Goal: Task Accomplishment & Management: Use online tool/utility

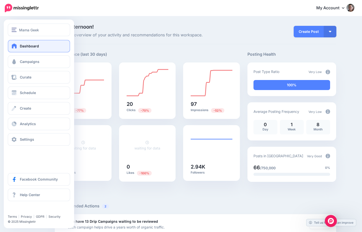
click at [18, 49] on link "Dashboard" at bounding box center [39, 46] width 62 height 13
click at [48, 63] on link "Campaigns" at bounding box center [39, 62] width 62 height 13
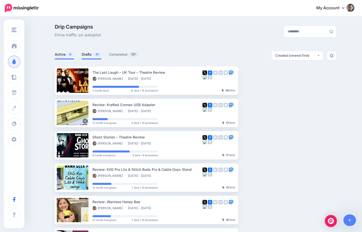
click at [96, 54] on span "41" at bounding box center [97, 54] width 8 height 5
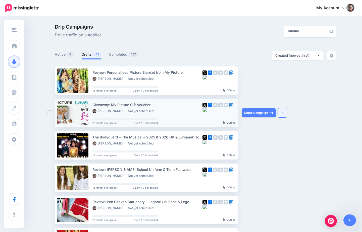
click at [285, 114] on button "button" at bounding box center [282, 112] width 9 height 9
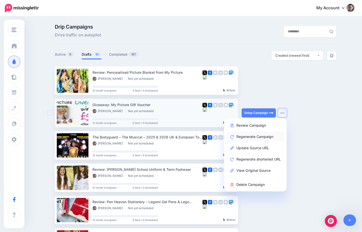
click at [253, 138] on link "Regenerate Campaign" at bounding box center [255, 137] width 59 height 10
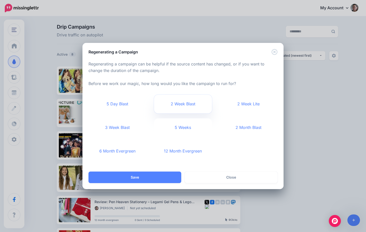
click at [187, 107] on link "2 Week Blast" at bounding box center [183, 104] width 58 height 19
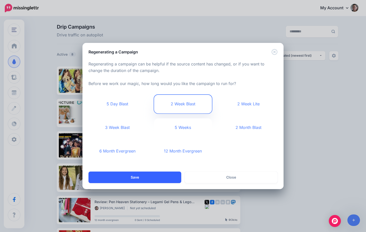
click at [124, 176] on button "Save" at bounding box center [134, 178] width 93 height 12
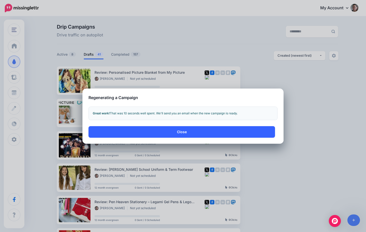
click at [155, 133] on button "Close" at bounding box center [181, 132] width 186 height 12
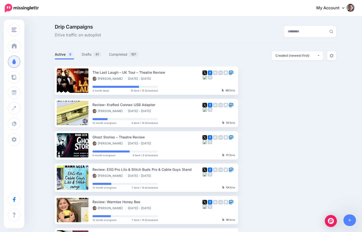
click at [64, 55] on link "Active 8" at bounding box center [64, 54] width 19 height 6
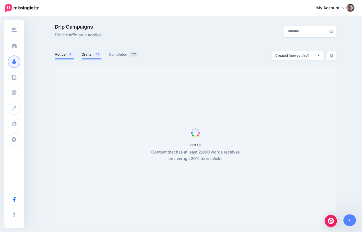
click at [84, 53] on link "Drafts 41" at bounding box center [92, 54] width 20 height 6
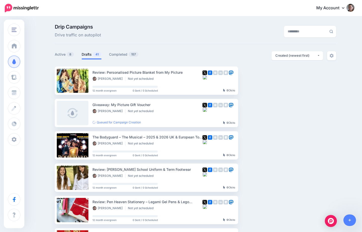
click at [95, 56] on span "41" at bounding box center [97, 54] width 8 height 5
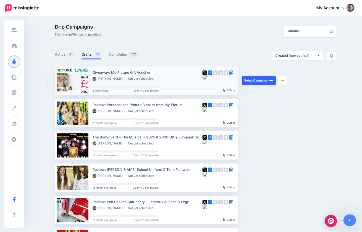
click at [271, 81] on link "Setup Campaign" at bounding box center [259, 80] width 34 height 9
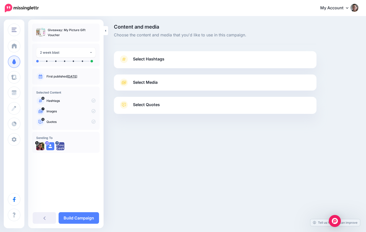
click at [175, 68] on link "Select Hashtags" at bounding box center [215, 61] width 192 height 13
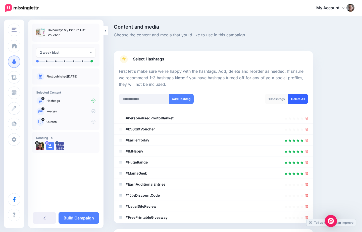
click at [302, 98] on link "Delete All" at bounding box center [298, 99] width 20 height 10
click at [150, 97] on input "text" at bounding box center [144, 99] width 50 height 10
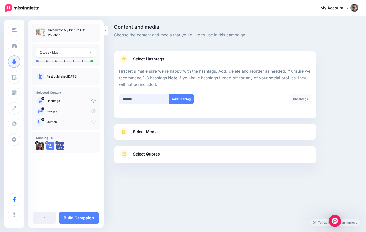
type input "********"
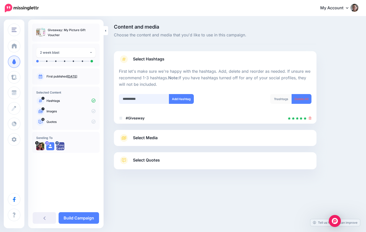
type input "**********"
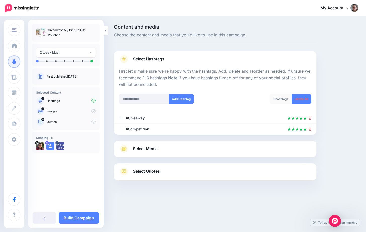
click at [182, 148] on link "Select Media" at bounding box center [215, 149] width 192 height 8
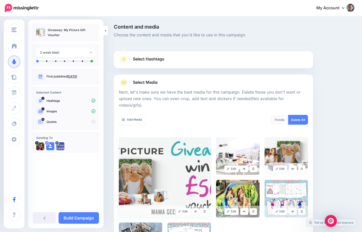
scroll to position [81, 0]
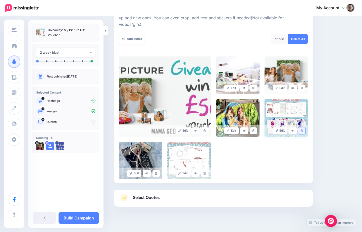
click at [303, 130] on icon at bounding box center [302, 131] width 2 height 3
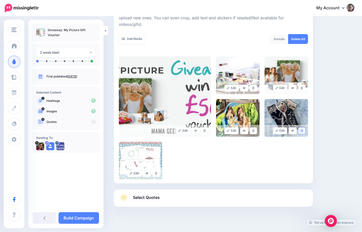
click at [303, 130] on icon at bounding box center [302, 131] width 2 height 3
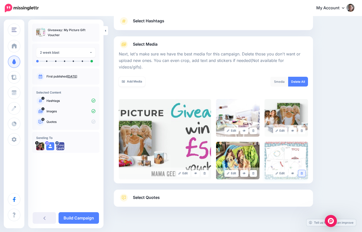
click at [305, 170] on link at bounding box center [301, 173] width 7 height 7
click at [199, 194] on link "Select Quotes" at bounding box center [213, 200] width 189 height 13
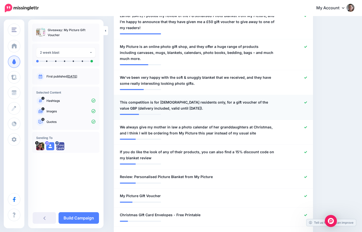
scroll to position [174, 0]
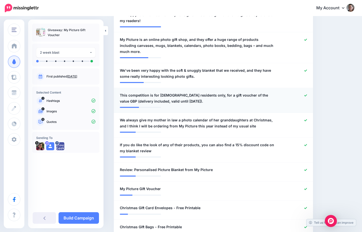
click at [288, 96] on div at bounding box center [294, 98] width 32 height 12
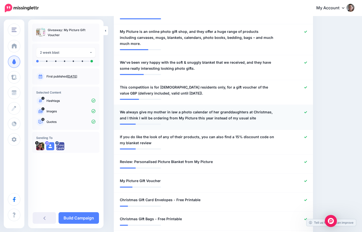
scroll to position [199, 0]
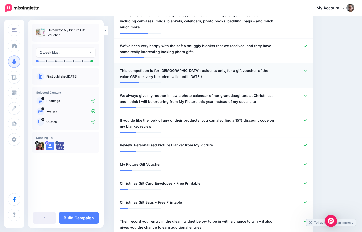
click at [193, 68] on span "This competition is for UK residents only, for a gift voucher of the value GBP …" at bounding box center [197, 74] width 155 height 12
click at [193, 80] on div at bounding box center [213, 81] width 187 height 3
click at [227, 69] on span "This competition is for UK residents only, for a gift voucher of the value GBP …" at bounding box center [197, 74] width 155 height 12
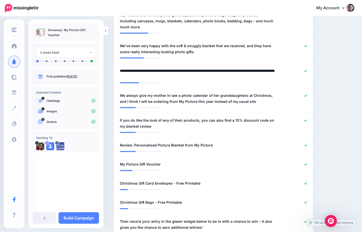
drag, startPoint x: 332, startPoint y: 95, endPoint x: 329, endPoint y: 83, distance: 11.9
click at [332, 94] on div "Content and media Choose the content and media that you'd like to use in this c…" at bounding box center [234, 101] width 248 height 551
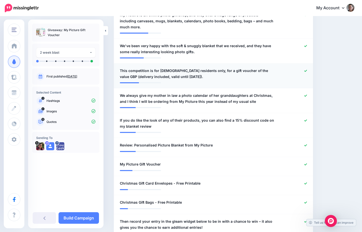
click at [307, 70] on icon at bounding box center [305, 71] width 3 height 2
click at [311, 93] on div at bounding box center [294, 99] width 32 height 12
click at [307, 94] on icon at bounding box center [305, 95] width 3 height 3
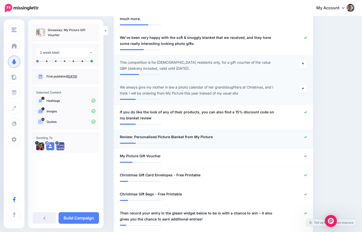
scroll to position [224, 0]
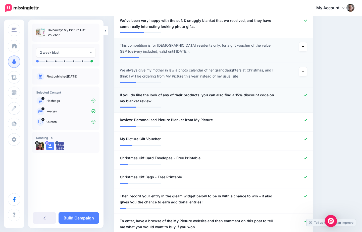
click at [307, 94] on icon at bounding box center [305, 95] width 3 height 3
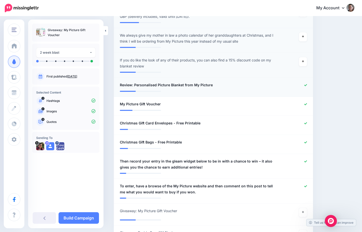
click at [307, 84] on icon at bounding box center [305, 85] width 3 height 3
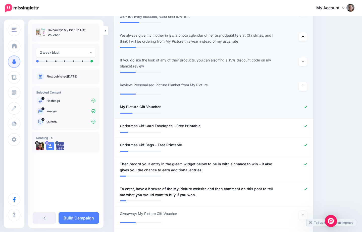
click at [309, 104] on div at bounding box center [294, 107] width 32 height 6
click at [307, 106] on icon at bounding box center [305, 107] width 3 height 2
click at [308, 119] on li "**********" at bounding box center [213, 128] width 199 height 19
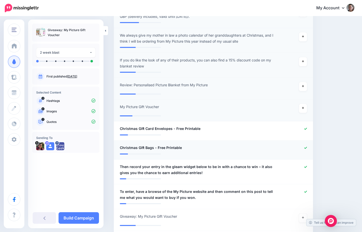
scroll to position [298, 0]
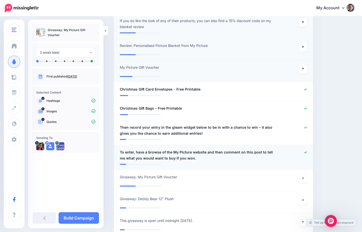
click at [307, 151] on icon at bounding box center [305, 152] width 3 height 3
click at [307, 126] on link at bounding box center [305, 128] width 3 height 4
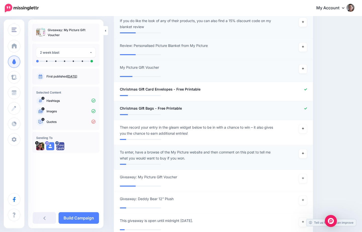
click at [307, 107] on icon at bounding box center [305, 108] width 3 height 3
click at [309, 86] on div at bounding box center [294, 89] width 32 height 6
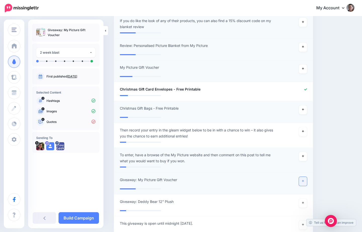
click at [304, 180] on icon at bounding box center [303, 181] width 2 height 2
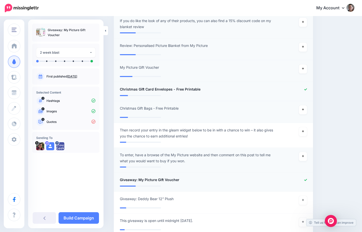
click at [307, 88] on icon at bounding box center [305, 89] width 3 height 3
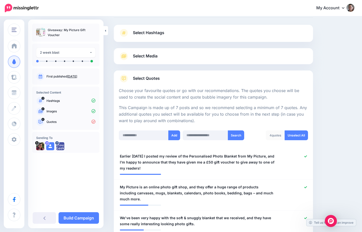
scroll to position [5, 0]
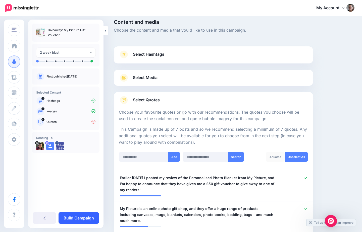
click at [79, 217] on link "Build Campaign" at bounding box center [79, 218] width 40 height 12
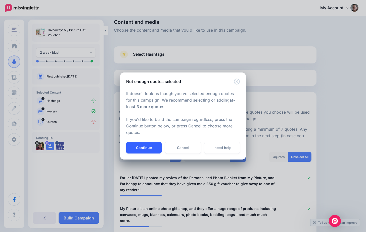
click at [148, 149] on button "Continue" at bounding box center [143, 148] width 35 height 12
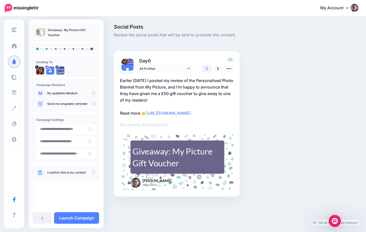
click at [205, 66] on link at bounding box center [207, 68] width 10 height 7
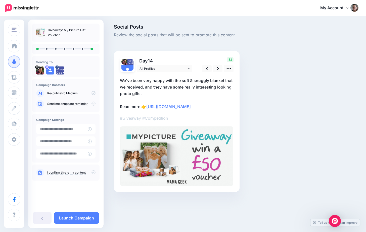
click at [152, 58] on span "14" at bounding box center [150, 60] width 5 height 5
click at [229, 69] on icon at bounding box center [228, 68] width 5 height 5
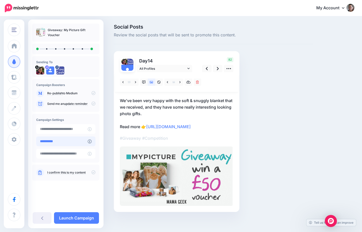
click at [79, 138] on input "**********" at bounding box center [61, 142] width 51 height 10
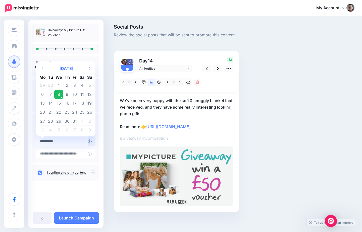
click at [89, 102] on td "19" at bounding box center [90, 103] width 8 height 9
type input "**********"
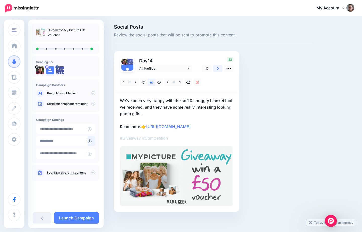
click at [220, 70] on link at bounding box center [218, 68] width 10 height 7
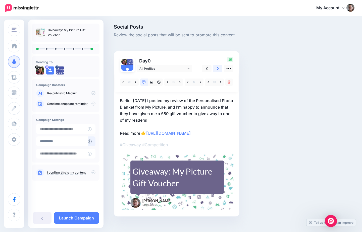
click at [219, 69] on link at bounding box center [218, 68] width 10 height 7
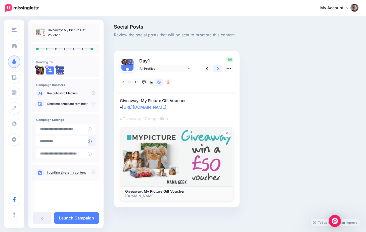
click at [217, 69] on icon at bounding box center [218, 68] width 2 height 5
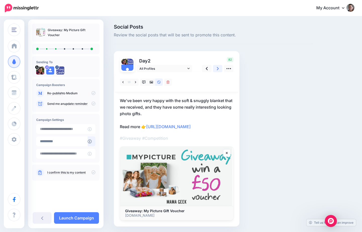
click at [217, 69] on icon at bounding box center [218, 68] width 2 height 5
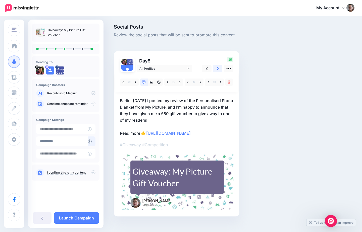
click at [217, 69] on icon at bounding box center [218, 68] width 2 height 5
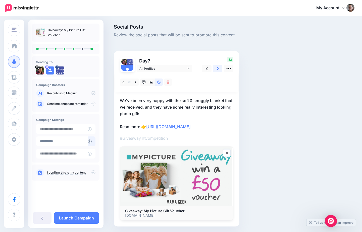
click at [217, 69] on icon at bounding box center [218, 68] width 2 height 5
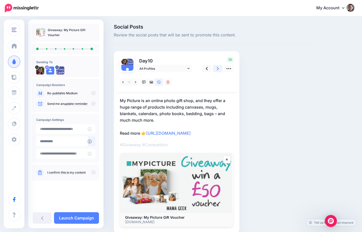
click at [217, 69] on icon at bounding box center [218, 68] width 2 height 5
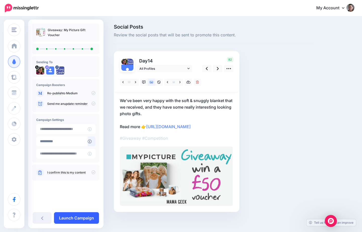
click at [77, 220] on link "Launch Campaign" at bounding box center [76, 218] width 45 height 12
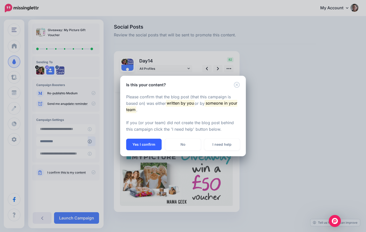
click at [143, 143] on button "Yes I confirm" at bounding box center [143, 145] width 35 height 12
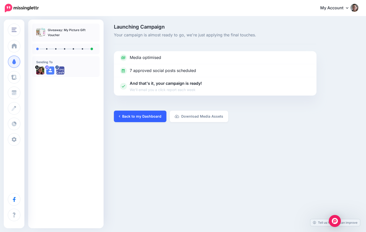
click at [139, 119] on link "Back to my Dashboard" at bounding box center [140, 117] width 52 height 12
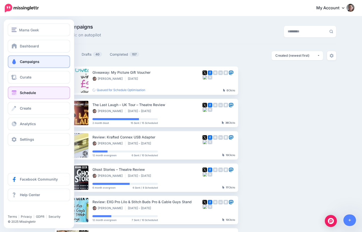
click at [40, 93] on link "Schedule" at bounding box center [39, 93] width 62 height 13
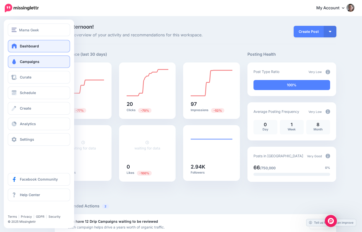
click at [29, 60] on span "Campaigns" at bounding box center [30, 62] width 20 height 4
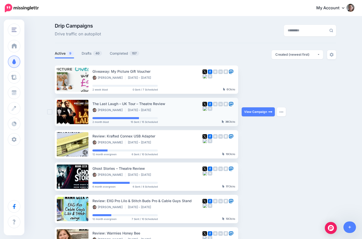
scroll to position [4, 0]
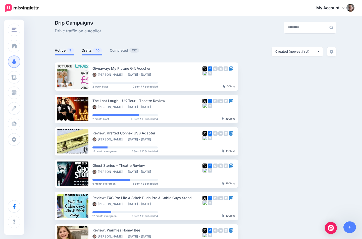
click at [94, 51] on link "Drafts 40" at bounding box center [92, 50] width 21 height 6
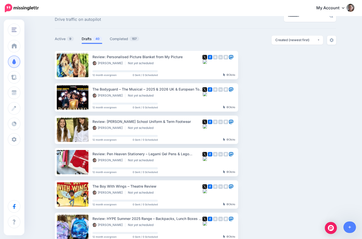
scroll to position [118, 0]
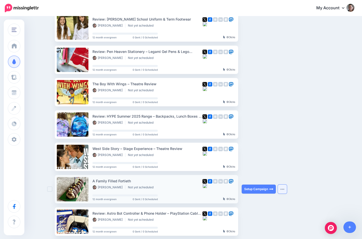
click at [284, 189] on img "button" at bounding box center [282, 190] width 4 height 2
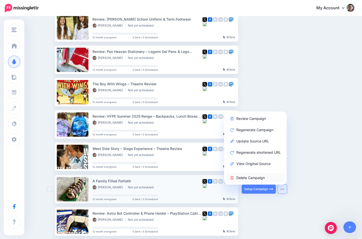
click at [272, 179] on link "Delete Campaign" at bounding box center [255, 178] width 59 height 10
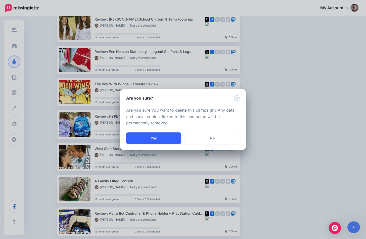
click at [153, 136] on button "Yes" at bounding box center [153, 139] width 55 height 12
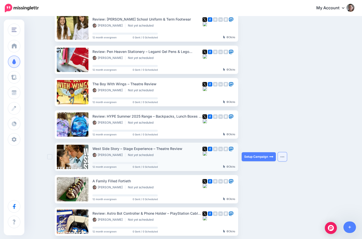
click at [283, 156] on img "button" at bounding box center [282, 157] width 4 height 2
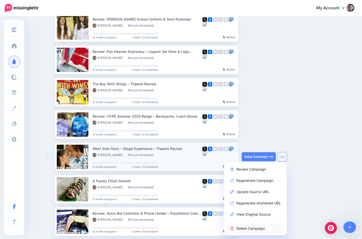
click at [249, 229] on link "Delete Campaign" at bounding box center [255, 229] width 59 height 10
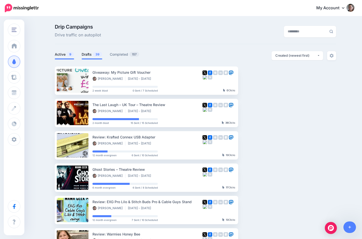
click at [100, 53] on span "39" at bounding box center [97, 54] width 9 height 5
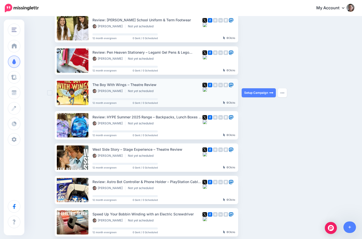
scroll to position [150, 0]
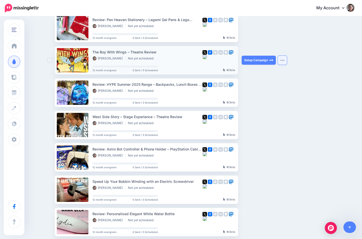
click at [285, 61] on button "button" at bounding box center [282, 60] width 9 height 9
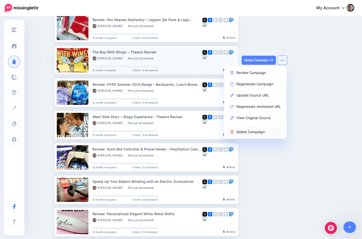
click at [257, 130] on link "Delete Campaign" at bounding box center [255, 132] width 59 height 10
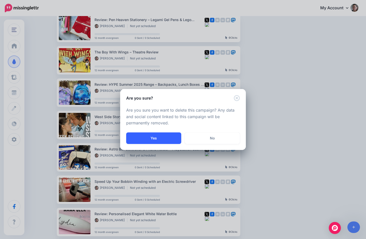
click at [154, 137] on button "Yes" at bounding box center [153, 139] width 55 height 12
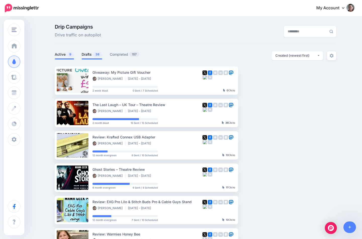
click at [93, 53] on link "Drafts 38" at bounding box center [92, 54] width 21 height 6
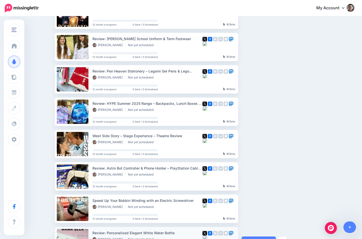
scroll to position [155, 0]
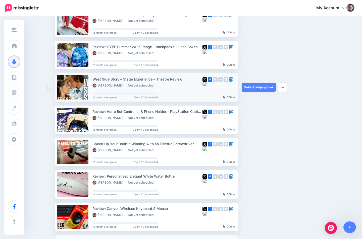
click at [52, 90] on ins at bounding box center [49, 87] width 5 height 5
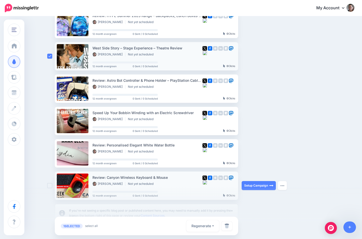
scroll to position [217, 0]
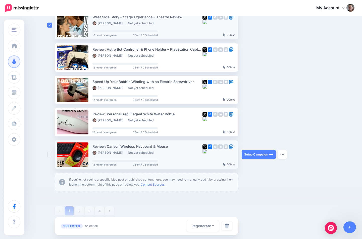
click at [51, 157] on ins at bounding box center [49, 154] width 5 height 5
click at [52, 155] on ins at bounding box center [49, 154] width 5 height 5
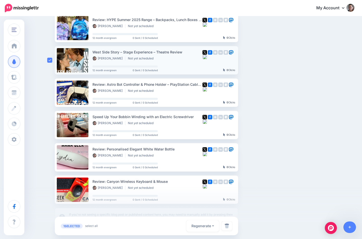
scroll to position [244, 0]
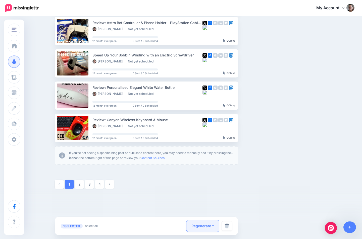
click at [213, 226] on button "Regenerate" at bounding box center [202, 226] width 33 height 12
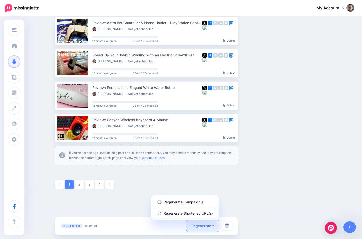
click at [150, 226] on div "1 SELECTED select all deselect all" at bounding box center [124, 226] width 126 height 7
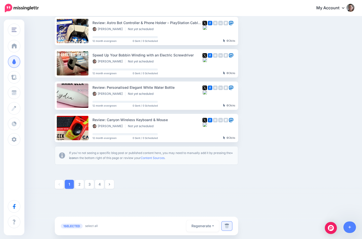
click at [231, 227] on link at bounding box center [227, 226] width 11 height 9
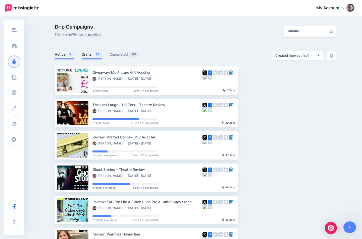
click at [88, 53] on link "Drafts 37" at bounding box center [92, 54] width 20 height 6
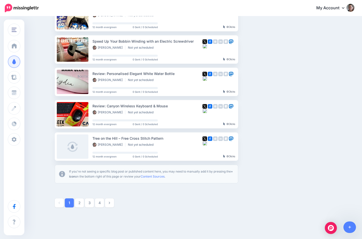
scroll to position [244, 0]
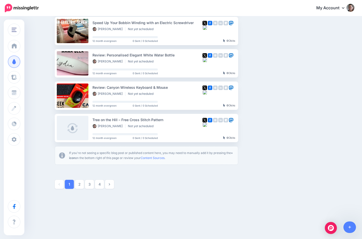
click at [142, 230] on div "Mama Geek Mama Geek Add Workspace Dashboard Campaigns Curate Schedule Create An…" at bounding box center [181, 6] width 362 height 467
click at [81, 185] on link "2" at bounding box center [79, 184] width 9 height 9
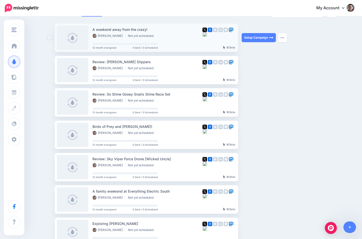
click at [52, 38] on ins at bounding box center [49, 37] width 5 height 5
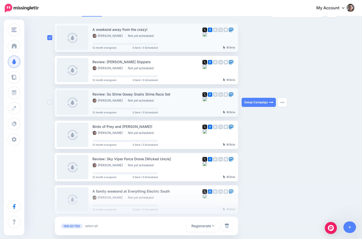
scroll to position [35, 0]
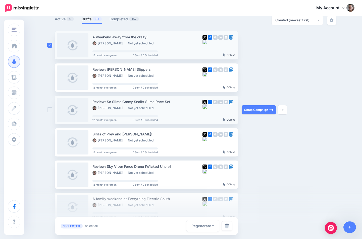
click at [52, 111] on ins at bounding box center [49, 109] width 5 height 5
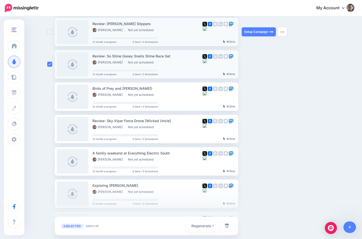
scroll to position [120, 0]
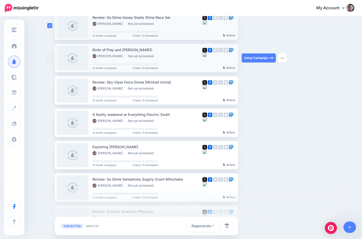
click at [52, 57] on ins at bounding box center [49, 58] width 5 height 5
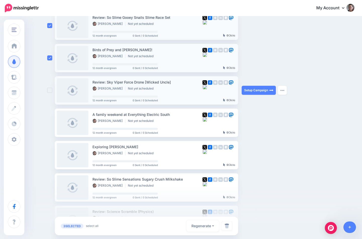
click at [51, 89] on ins at bounding box center [49, 90] width 5 height 5
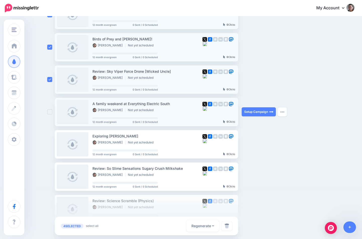
click at [51, 110] on ins at bounding box center [49, 111] width 5 height 5
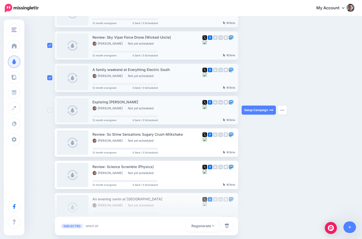
click at [52, 110] on ins at bounding box center [49, 110] width 5 height 5
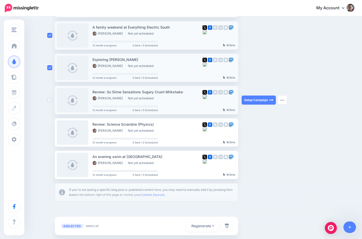
click at [50, 100] on ins at bounding box center [49, 100] width 5 height 5
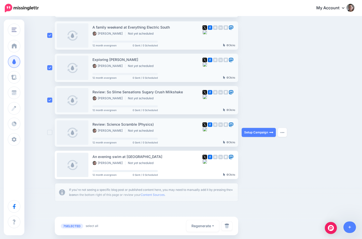
click at [53, 130] on div at bounding box center [51, 133] width 8 height 28
click at [52, 133] on ins at bounding box center [49, 132] width 5 height 5
click at [52, 164] on ins at bounding box center [49, 164] width 5 height 5
click at [228, 226] on img at bounding box center [227, 226] width 5 height 5
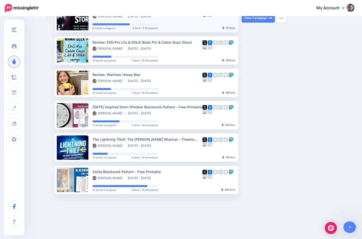
scroll to position [110, 0]
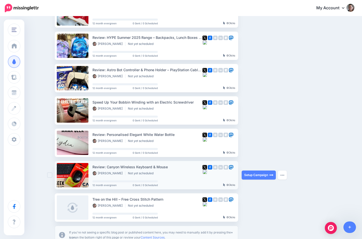
scroll to position [244, 0]
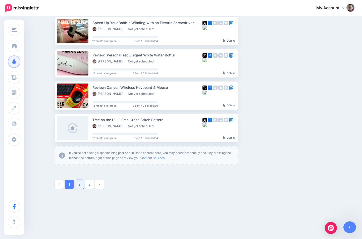
click at [82, 186] on link "2" at bounding box center [79, 184] width 9 height 9
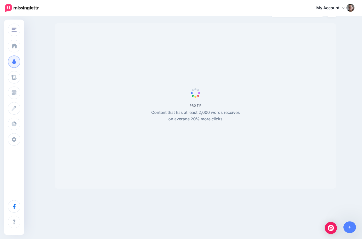
scroll to position [43, 0]
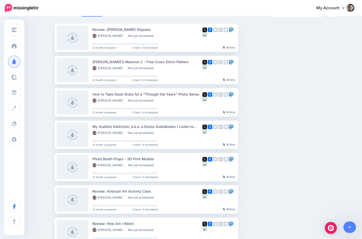
click at [325, 149] on ul "Review: Simba Stormur Slippers Zoe Corkhill Not yet scheduled 12 month evergree…" at bounding box center [195, 195] width 281 height 343
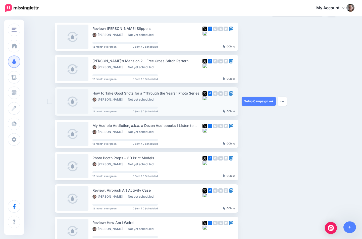
click at [50, 101] on ins at bounding box center [49, 101] width 5 height 5
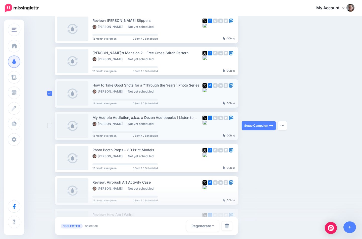
scroll to position [63, 0]
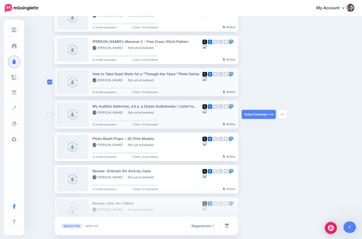
click at [52, 115] on ins at bounding box center [49, 114] width 5 height 5
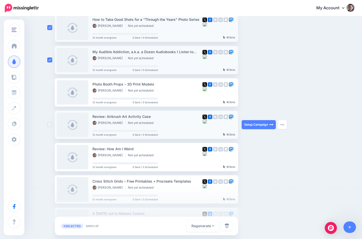
scroll to position [137, 0]
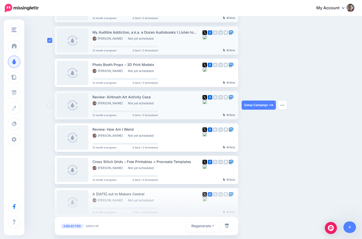
click at [52, 106] on ins at bounding box center [49, 105] width 5 height 5
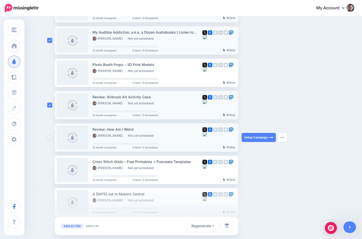
scroll to position [145, 0]
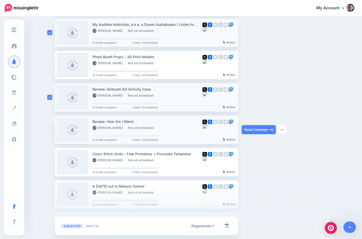
click at [50, 131] on ins at bounding box center [49, 129] width 5 height 5
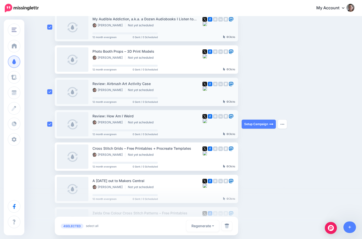
scroll to position [166, 0]
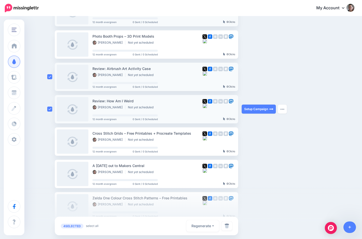
click at [52, 110] on ins at bounding box center [49, 109] width 5 height 5
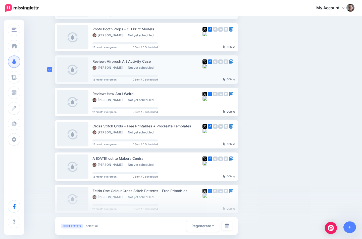
scroll to position [192, 0]
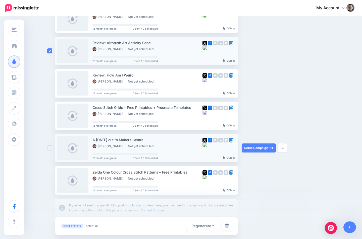
click at [51, 147] on ins at bounding box center [49, 148] width 5 height 5
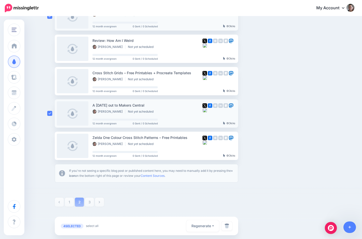
scroll to position [227, 0]
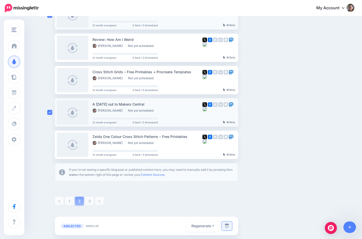
click at [229, 227] on img at bounding box center [227, 226] width 5 height 5
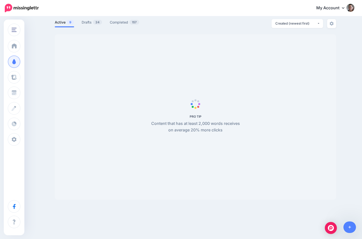
scroll to position [31, 0]
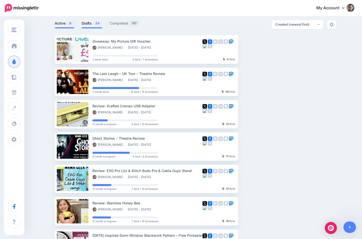
click at [92, 23] on link "Drafts 24" at bounding box center [92, 23] width 21 height 6
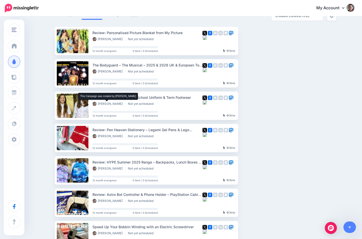
scroll to position [244, 0]
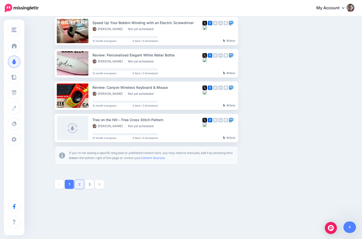
click at [82, 183] on link "2" at bounding box center [79, 184] width 9 height 9
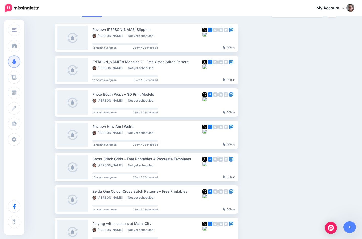
scroll to position [213, 0]
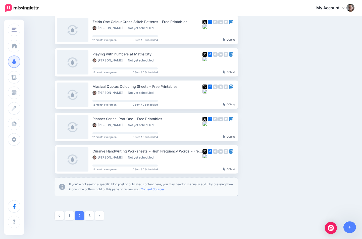
click at [91, 217] on link "3" at bounding box center [89, 215] width 9 height 9
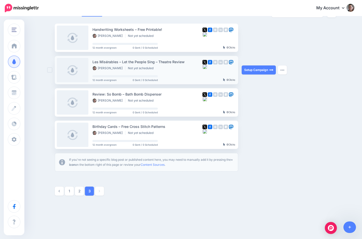
click at [52, 70] on ins at bounding box center [49, 70] width 5 height 5
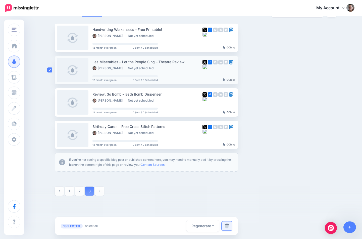
click at [228, 229] on link at bounding box center [227, 226] width 11 height 9
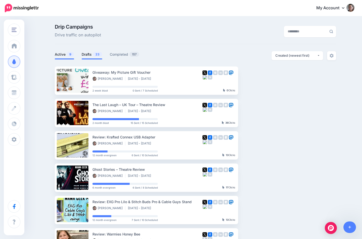
click at [94, 55] on link "Drafts 23" at bounding box center [92, 54] width 21 height 6
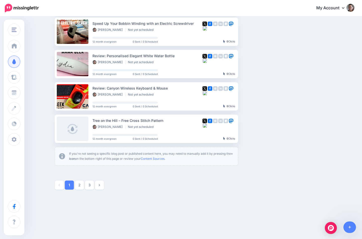
scroll to position [244, 0]
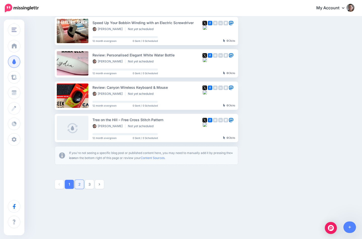
click at [82, 186] on link "2" at bounding box center [79, 184] width 9 height 9
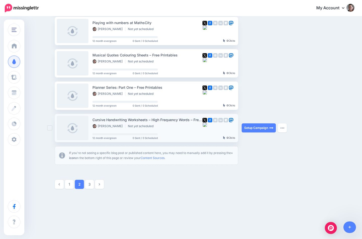
scroll to position [238, 0]
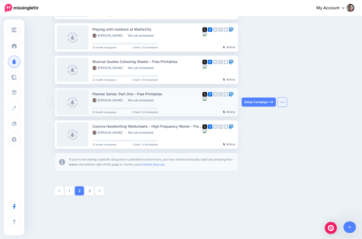
click at [284, 100] on button "button" at bounding box center [282, 102] width 9 height 9
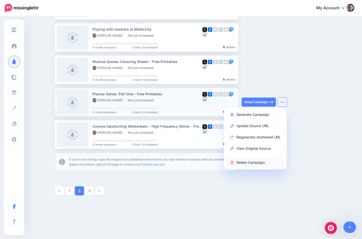
click at [263, 161] on link "Delete Campaign" at bounding box center [255, 163] width 59 height 10
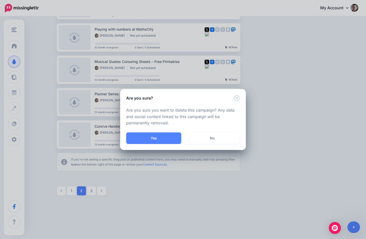
click at [155, 135] on button "Yes" at bounding box center [153, 139] width 55 height 12
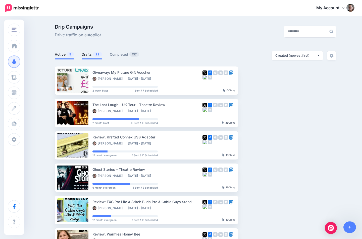
click at [83, 54] on link "Drafts 22" at bounding box center [92, 54] width 21 height 6
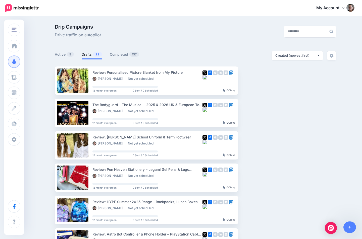
scroll to position [240, 0]
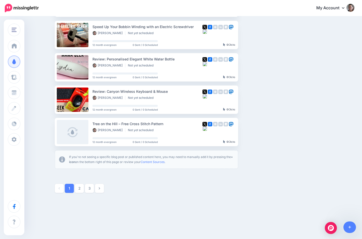
click at [81, 191] on link "2" at bounding box center [79, 188] width 9 height 9
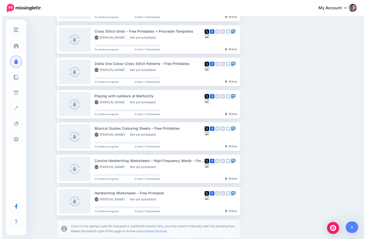
scroll to position [223, 0]
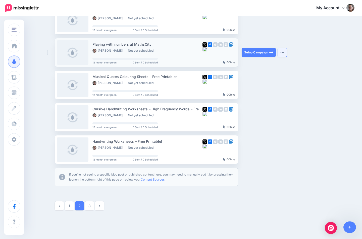
click at [287, 51] on button "button" at bounding box center [282, 52] width 9 height 9
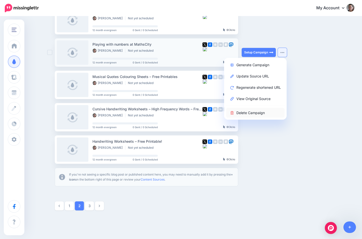
click at [261, 113] on link "Delete Campaign" at bounding box center [255, 113] width 59 height 10
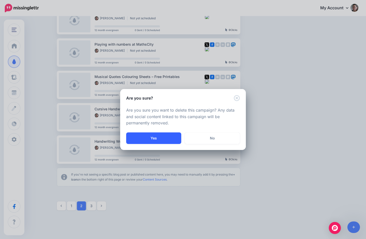
click at [156, 138] on button "Yes" at bounding box center [153, 139] width 55 height 12
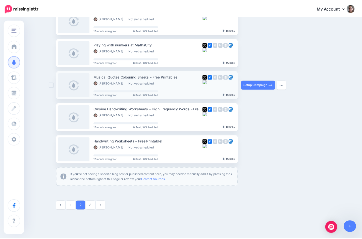
scroll to position [183, 0]
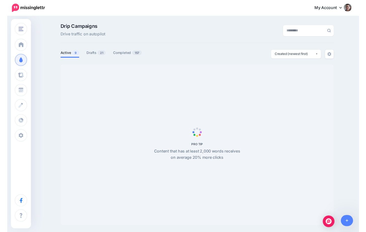
scroll to position [43, 0]
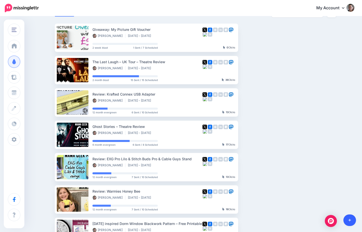
click at [349, 223] on link at bounding box center [349, 221] width 13 height 12
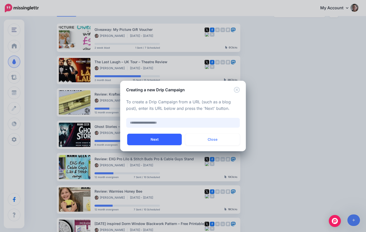
paste input "**********"
type input "**********"
click at [161, 140] on button "Next" at bounding box center [154, 140] width 54 height 12
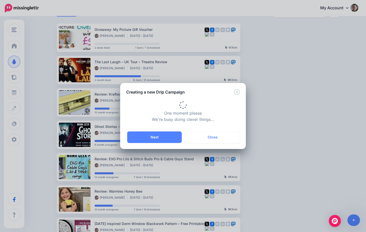
type input "**********"
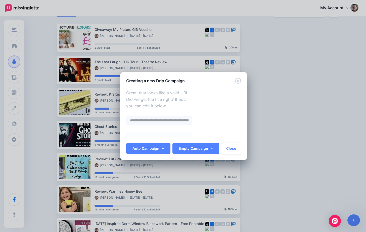
scroll to position [0, 0]
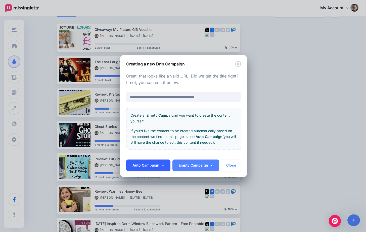
click at [163, 167] on icon at bounding box center [163, 166] width 2 height 4
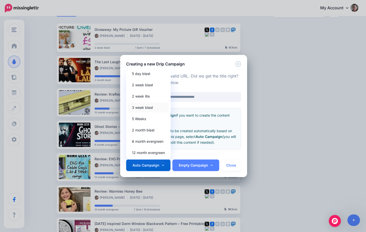
click at [151, 108] on link "3 week blast" at bounding box center [148, 108] width 40 height 10
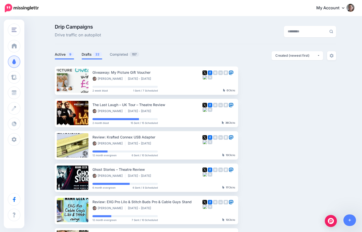
click at [85, 56] on link "Drafts 22" at bounding box center [92, 54] width 21 height 6
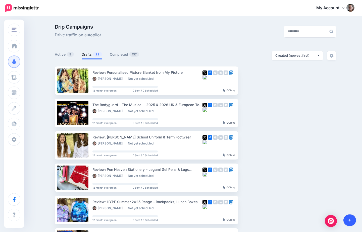
click at [349, 219] on icon at bounding box center [349, 221] width 3 height 4
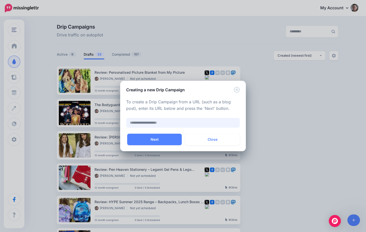
paste input "**********"
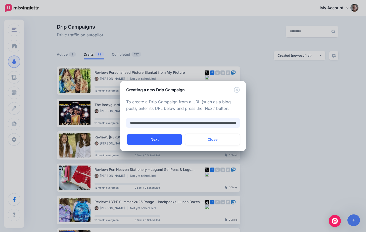
type input "**********"
click at [157, 138] on button "Next" at bounding box center [154, 140] width 54 height 12
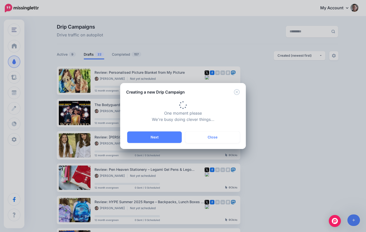
type input "**********"
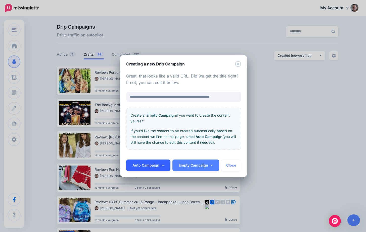
click at [162, 167] on icon at bounding box center [163, 166] width 2 height 4
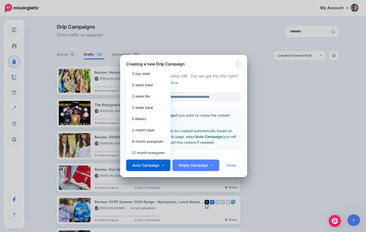
click at [154, 108] on link "3 week blast" at bounding box center [148, 108] width 40 height 10
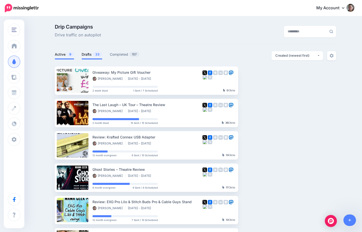
click at [90, 55] on link "Drafts 23" at bounding box center [92, 54] width 21 height 6
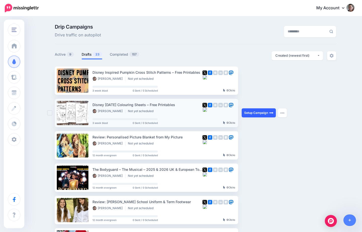
click at [268, 114] on link "Setup Campaign" at bounding box center [259, 112] width 34 height 9
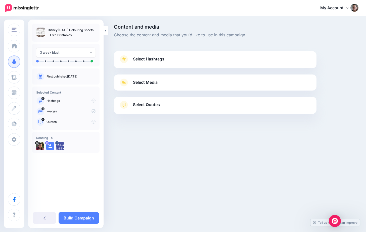
click at [182, 63] on link "Select Hashtags" at bounding box center [215, 61] width 192 height 13
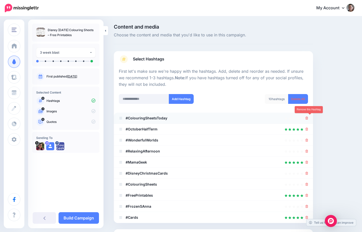
click at [308, 118] on icon at bounding box center [306, 118] width 3 height 3
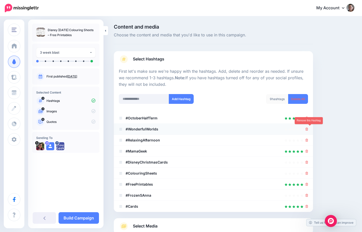
click at [308, 128] on icon at bounding box center [306, 129] width 3 height 3
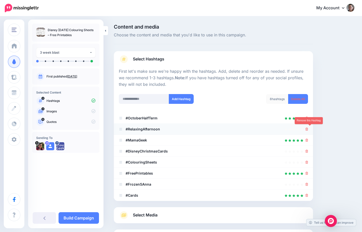
click at [308, 130] on link at bounding box center [306, 129] width 3 height 4
click at [308, 129] on link at bounding box center [305, 129] width 6 height 4
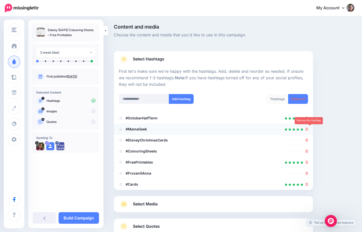
click at [308, 128] on icon at bounding box center [306, 129] width 3 height 3
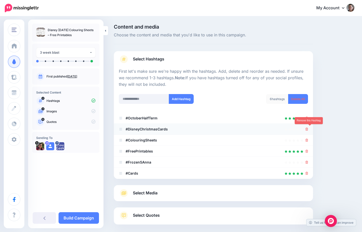
click at [308, 128] on icon at bounding box center [306, 129] width 3 height 3
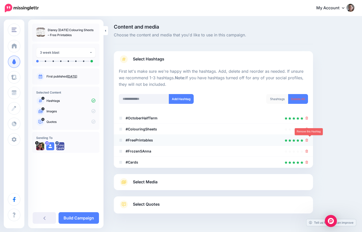
click at [308, 140] on icon at bounding box center [306, 140] width 3 height 3
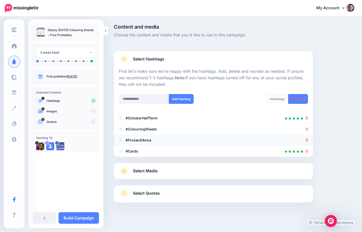
click at [310, 144] on li "#FrozenSAnna" at bounding box center [213, 140] width 199 height 11
click at [308, 140] on icon at bounding box center [306, 140] width 3 height 3
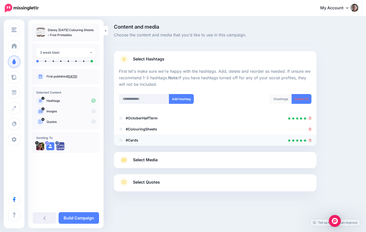
click at [309, 140] on icon at bounding box center [309, 140] width 3 height 3
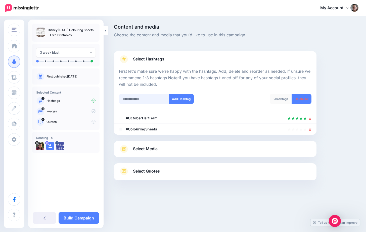
click at [155, 97] on input "text" at bounding box center [144, 99] width 50 height 10
type input "******"
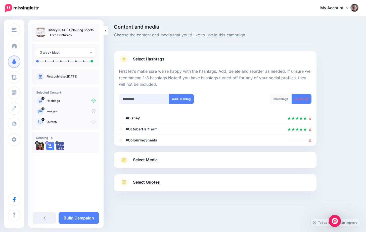
type input "**********"
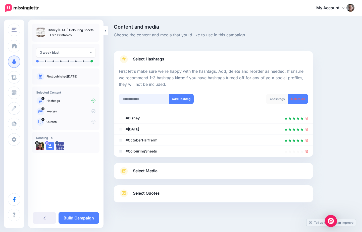
scroll to position [2, 0]
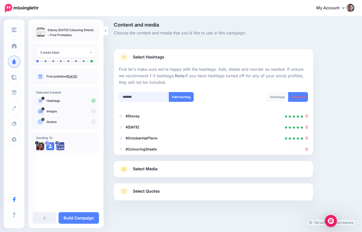
type input "******"
click at [208, 167] on link "Select Media" at bounding box center [213, 169] width 189 height 8
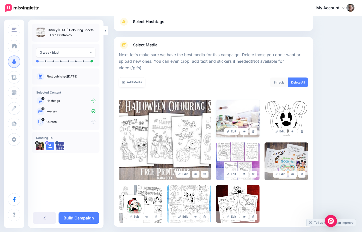
scroll to position [71, 0]
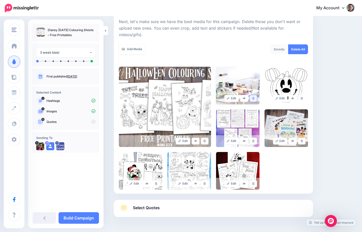
click at [257, 95] on link at bounding box center [253, 98] width 7 height 7
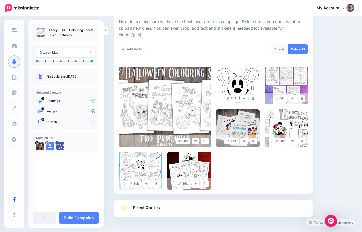
scroll to position [0, 0]
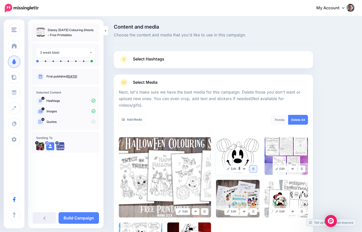
click at [254, 168] on icon at bounding box center [253, 169] width 2 height 3
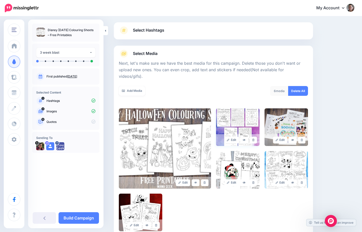
scroll to position [30, 0]
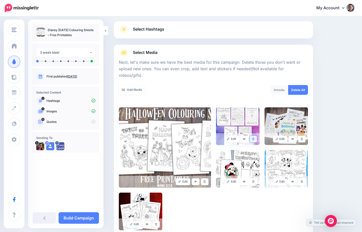
click at [257, 136] on link at bounding box center [253, 139] width 7 height 7
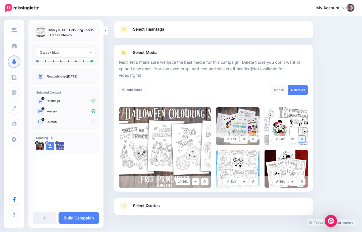
click at [305, 136] on link at bounding box center [301, 139] width 7 height 7
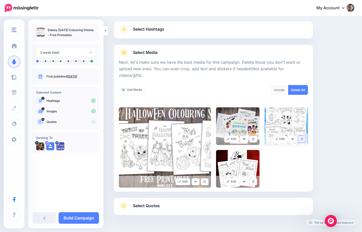
click at [305, 136] on link at bounding box center [301, 139] width 7 height 7
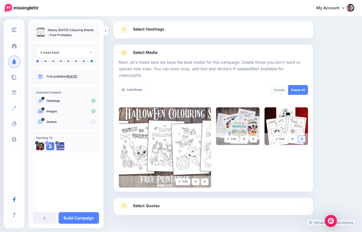
click at [305, 136] on link at bounding box center [301, 139] width 7 height 7
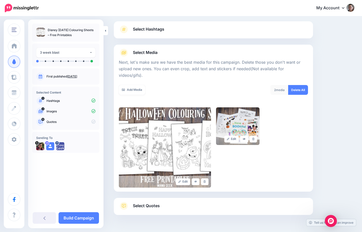
click at [181, 202] on link "Select Quotes" at bounding box center [213, 208] width 189 height 13
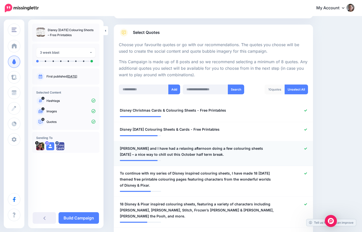
scroll to position [115, 0]
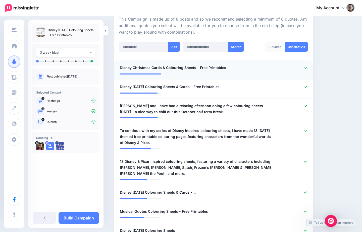
click at [307, 67] on icon at bounding box center [305, 68] width 3 height 2
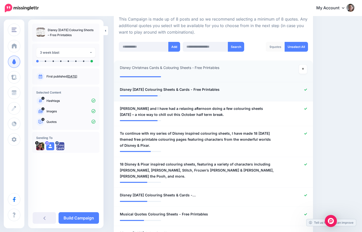
click at [311, 87] on div at bounding box center [294, 90] width 32 height 6
click at [307, 88] on icon at bounding box center [305, 89] width 3 height 3
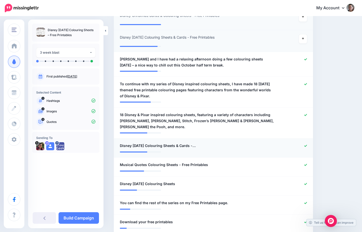
scroll to position [180, 0]
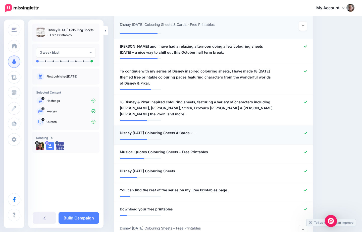
click at [307, 132] on icon at bounding box center [305, 133] width 3 height 3
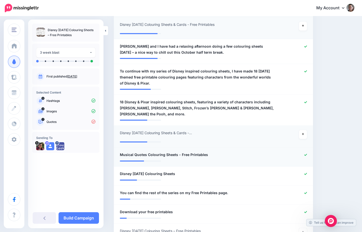
click at [309, 148] on li "**********" at bounding box center [213, 157] width 199 height 19
click at [307, 154] on icon at bounding box center [305, 155] width 3 height 2
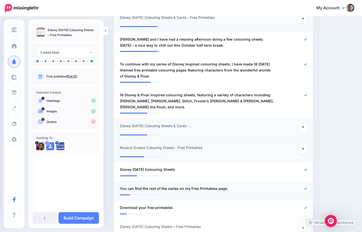
scroll to position [216, 0]
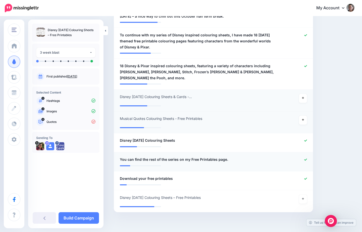
click at [307, 158] on icon at bounding box center [305, 159] width 3 height 3
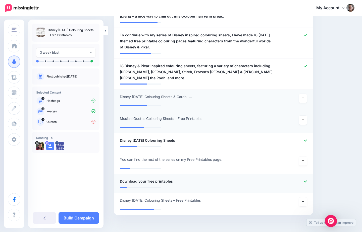
click at [307, 179] on div at bounding box center [294, 182] width 32 height 6
click at [306, 198] on link at bounding box center [303, 202] width 8 height 9
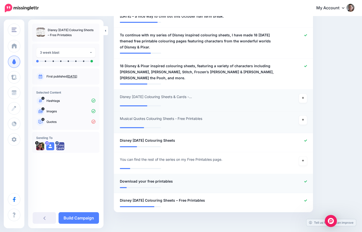
click at [307, 180] on icon at bounding box center [305, 181] width 3 height 3
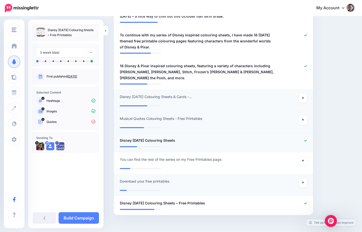
click at [307, 139] on icon at bounding box center [305, 140] width 3 height 3
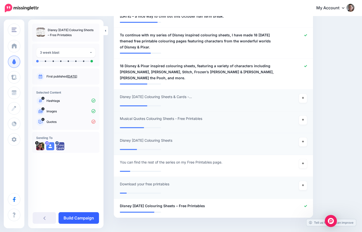
click at [74, 218] on link "Build Campaign" at bounding box center [79, 218] width 40 height 12
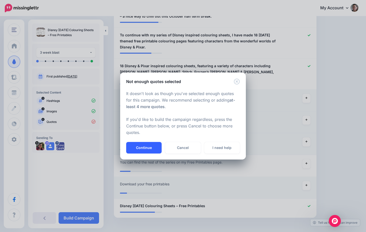
click at [150, 149] on button "Continue" at bounding box center [143, 148] width 35 height 12
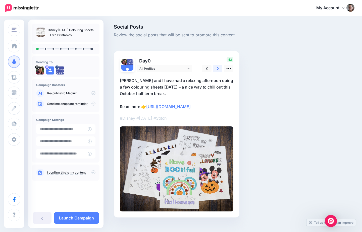
click at [217, 69] on icon at bounding box center [218, 68] width 2 height 5
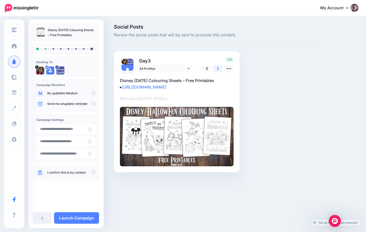
click at [217, 69] on icon at bounding box center [218, 68] width 2 height 5
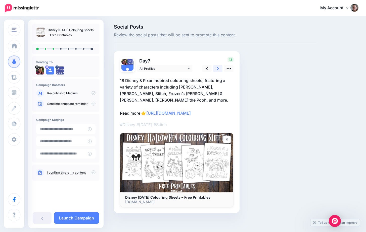
click at [217, 69] on icon at bounding box center [218, 68] width 2 height 5
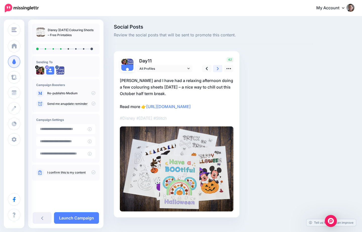
click at [217, 69] on icon at bounding box center [218, 68] width 2 height 5
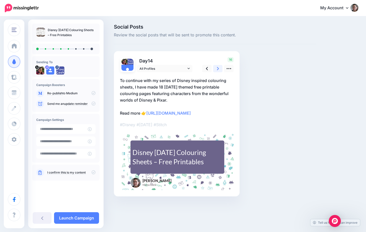
click at [217, 69] on icon at bounding box center [218, 68] width 2 height 5
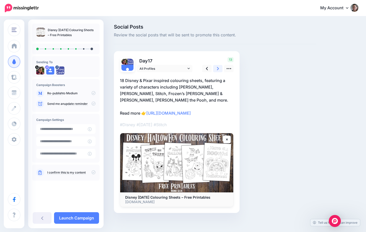
click at [217, 69] on icon at bounding box center [218, 68] width 2 height 5
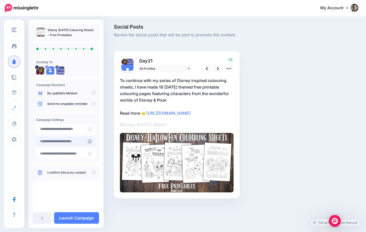
type input "**********"
click at [87, 143] on input "**********" at bounding box center [61, 142] width 51 height 10
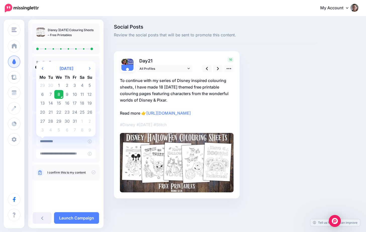
click at [77, 202] on div "Disney Halloween Colouring Sheets – Free Printables Sending To" at bounding box center [65, 114] width 75 height 181
click at [84, 142] on input "**********" at bounding box center [61, 142] width 51 height 10
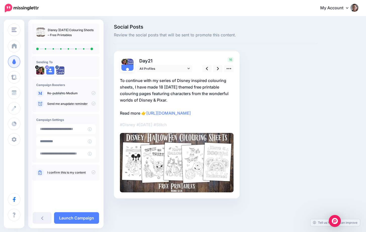
click at [86, 188] on div "Disney Halloween Colouring Sheets – Free Printables Sending To" at bounding box center [65, 114] width 75 height 181
click at [86, 139] on input "**********" at bounding box center [61, 142] width 51 height 10
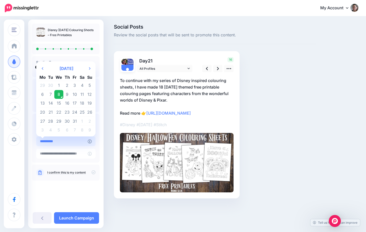
click at [58, 142] on input "**********" at bounding box center [61, 142] width 51 height 10
click at [57, 142] on input "**********" at bounding box center [61, 142] width 51 height 10
click at [67, 188] on div "Disney Halloween Colouring Sheets – Free Printables Sending To" at bounding box center [65, 114] width 75 height 181
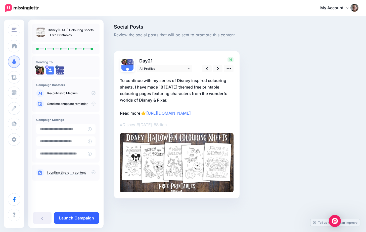
click at [72, 218] on link "Launch Campaign" at bounding box center [76, 218] width 45 height 12
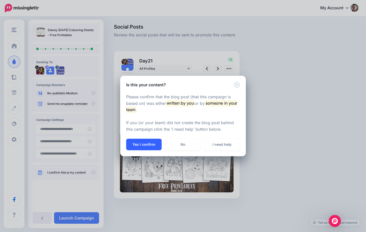
click at [150, 143] on button "Yes I confirm" at bounding box center [143, 145] width 35 height 12
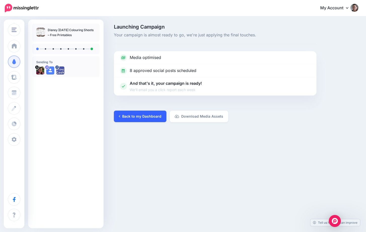
click at [139, 117] on link "Back to my Dashboard" at bounding box center [140, 117] width 52 height 12
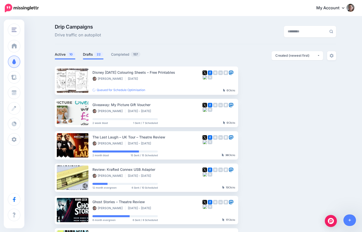
click at [89, 54] on link "Drafts 22" at bounding box center [93, 54] width 21 height 6
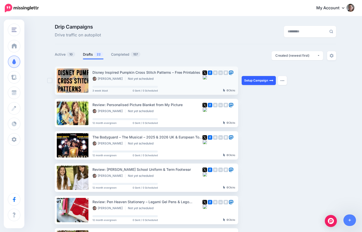
click at [256, 81] on link "Setup Campaign" at bounding box center [259, 80] width 34 height 9
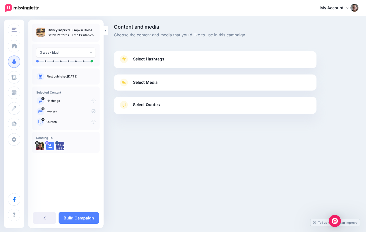
click at [211, 62] on link "Select Hashtags" at bounding box center [215, 61] width 192 height 13
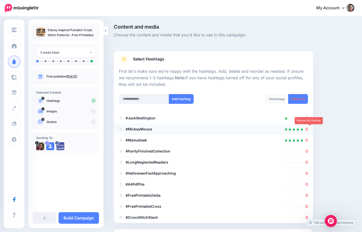
click at [308, 129] on icon at bounding box center [306, 129] width 3 height 3
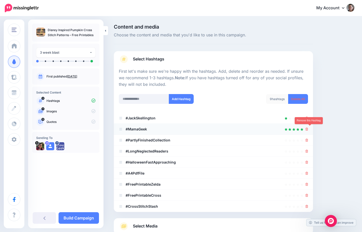
click at [308, 129] on icon at bounding box center [306, 129] width 3 height 3
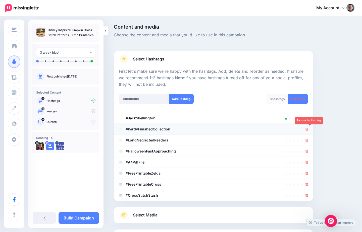
click at [308, 129] on icon at bounding box center [306, 129] width 3 height 3
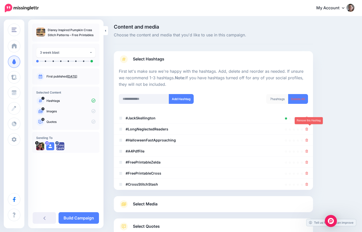
click at [308, 129] on icon at bounding box center [306, 129] width 3 height 3
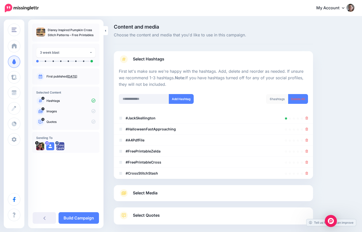
click at [308, 129] on icon at bounding box center [306, 129] width 3 height 3
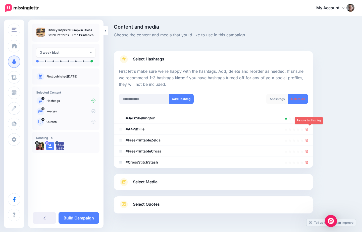
click at [308, 129] on icon at bounding box center [306, 129] width 3 height 3
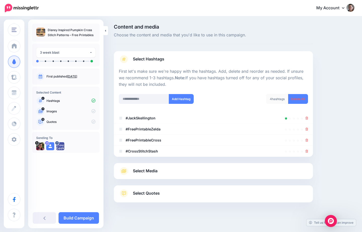
click at [308, 129] on icon at bounding box center [306, 129] width 3 height 3
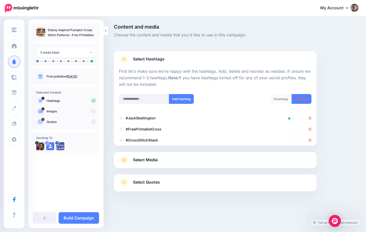
click at [310, 129] on icon at bounding box center [309, 129] width 3 height 3
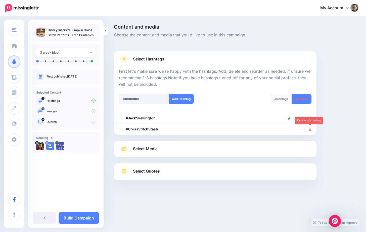
click at [310, 129] on icon at bounding box center [309, 129] width 3 height 3
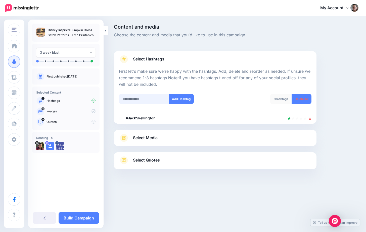
click at [131, 98] on input "text" at bounding box center [144, 99] width 50 height 10
type input "*"
type input "**********"
type input "*"
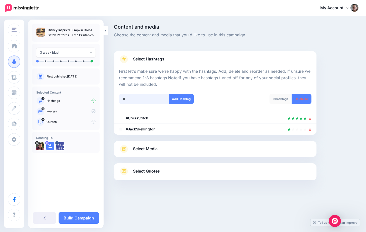
type input "*"
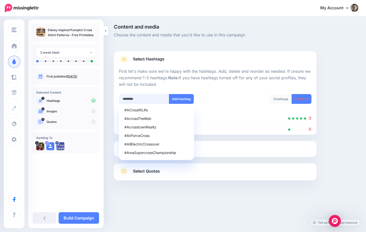
type input "*********"
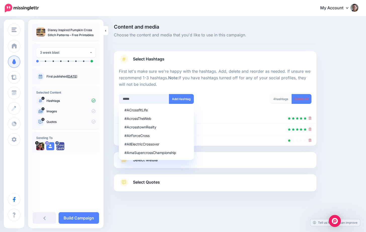
type input "******"
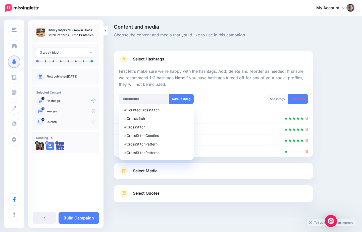
click at [256, 158] on div at bounding box center [213, 160] width 199 height 6
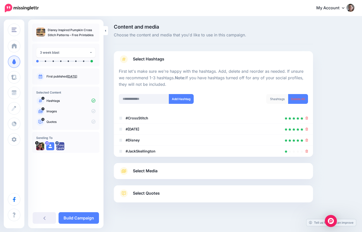
scroll to position [2, 0]
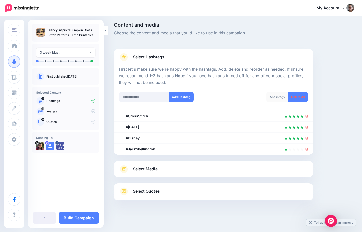
click at [256, 162] on div "Select Media Next, let's make sure we have the best media for this campaign. De…" at bounding box center [213, 169] width 199 height 16
click at [217, 166] on link "Select Media" at bounding box center [213, 169] width 189 height 8
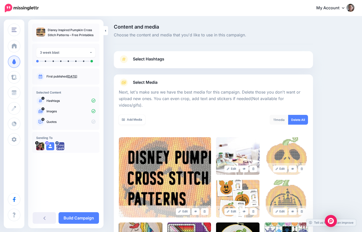
scroll to position [96, 0]
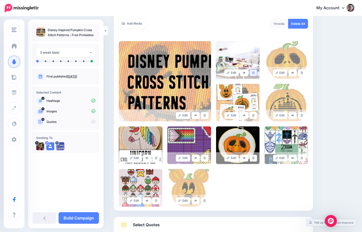
click at [254, 72] on icon at bounding box center [253, 73] width 2 height 3
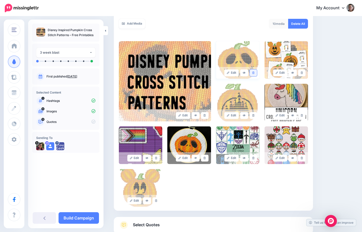
click at [254, 72] on icon at bounding box center [253, 73] width 2 height 3
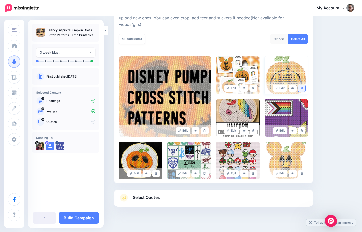
click at [303, 87] on icon at bounding box center [302, 88] width 2 height 3
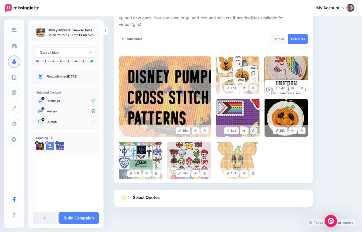
click at [256, 128] on link at bounding box center [253, 131] width 7 height 7
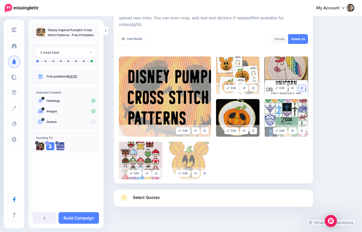
click at [305, 85] on link at bounding box center [301, 88] width 7 height 7
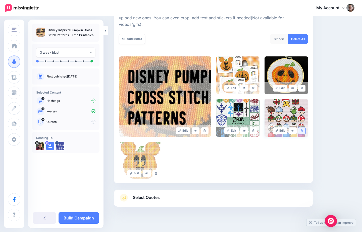
click at [303, 130] on icon at bounding box center [302, 131] width 2 height 3
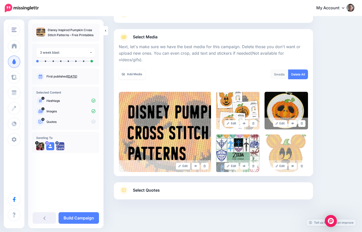
scroll to position [38, 0]
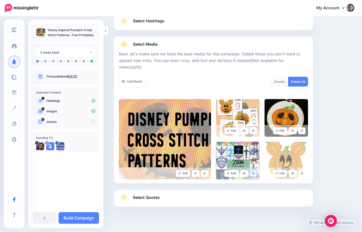
click at [254, 170] on link at bounding box center [253, 173] width 7 height 7
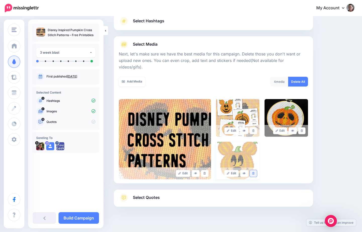
click at [254, 172] on icon at bounding box center [253, 173] width 2 height 3
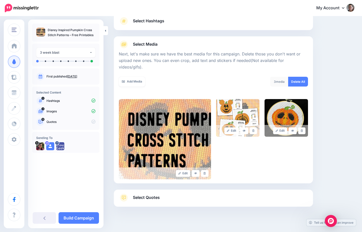
click at [222, 194] on link "Select Quotes" at bounding box center [213, 200] width 189 height 13
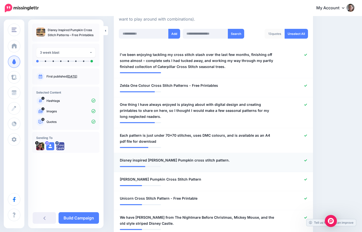
scroll to position [137, 0]
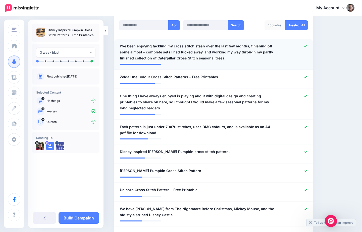
click at [310, 43] on div at bounding box center [294, 52] width 32 height 18
click at [307, 45] on icon at bounding box center [305, 46] width 3 height 2
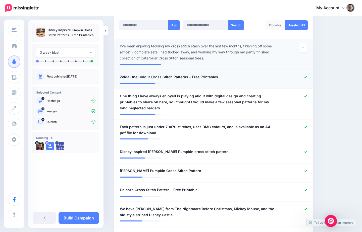
click at [307, 76] on icon at bounding box center [305, 77] width 3 height 3
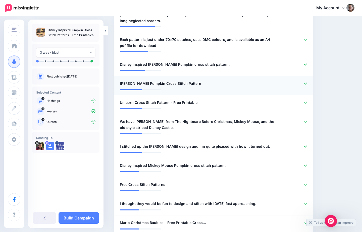
scroll to position [244, 0]
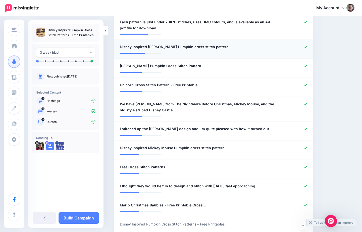
click at [307, 46] on icon at bounding box center [305, 47] width 3 height 3
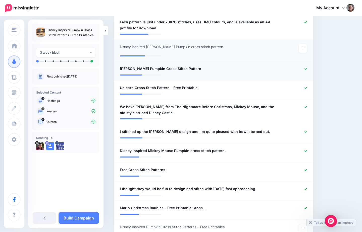
click at [307, 68] on icon at bounding box center [305, 69] width 3 height 3
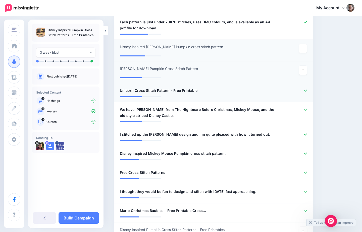
click at [307, 89] on icon at bounding box center [305, 90] width 3 height 3
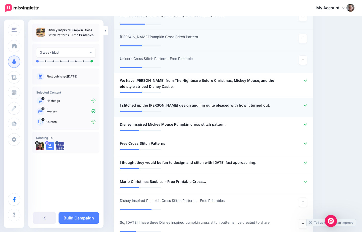
scroll to position [317, 0]
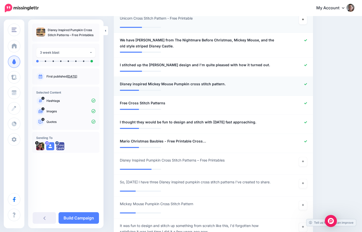
click at [310, 82] on div at bounding box center [294, 84] width 32 height 6
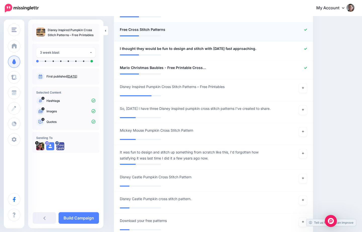
scroll to position [348, 0]
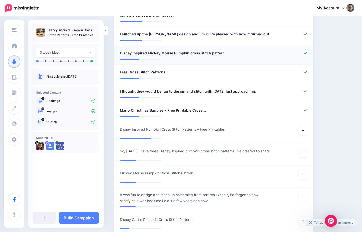
click at [307, 52] on icon at bounding box center [305, 53] width 3 height 3
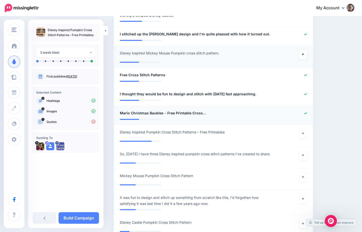
click at [307, 112] on icon at bounding box center [305, 113] width 3 height 3
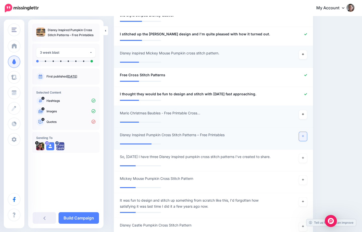
click at [307, 136] on link at bounding box center [303, 136] width 8 height 9
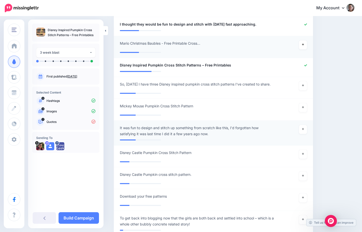
scroll to position [495, 0]
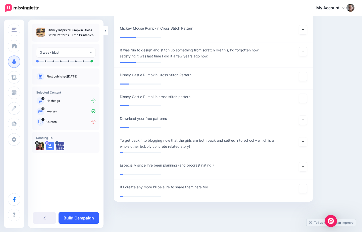
click at [80, 216] on link "Build Campaign" at bounding box center [79, 218] width 40 height 12
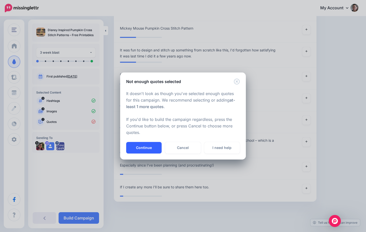
click at [151, 145] on button "Continue" at bounding box center [143, 148] width 35 height 12
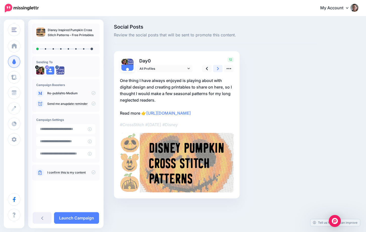
click at [217, 67] on icon at bounding box center [218, 68] width 2 height 5
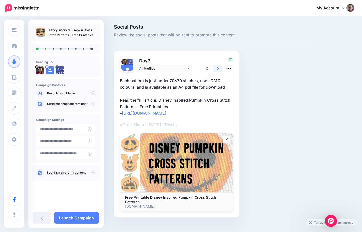
click at [218, 68] on icon at bounding box center [218, 68] width 2 height 5
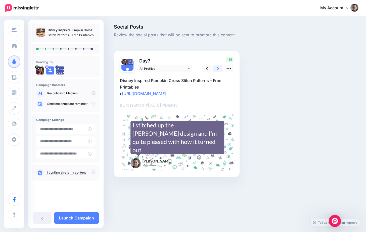
click at [218, 68] on icon at bounding box center [218, 68] width 2 height 5
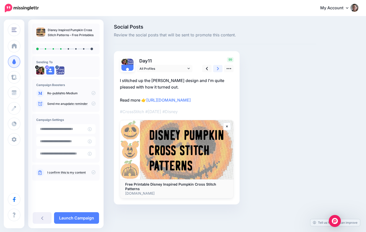
click at [218, 68] on icon at bounding box center [218, 68] width 2 height 5
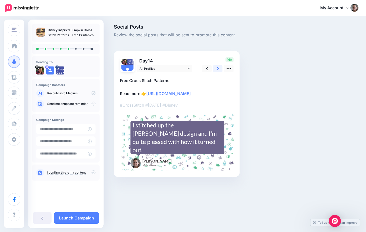
click at [218, 68] on icon at bounding box center [218, 68] width 2 height 5
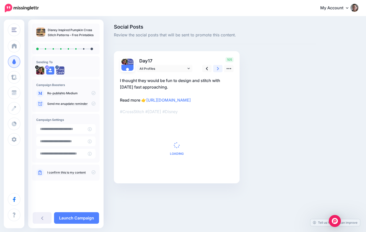
click at [218, 68] on icon at bounding box center [218, 68] width 2 height 5
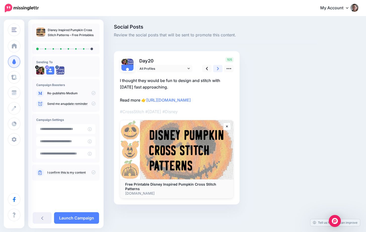
click at [214, 68] on link at bounding box center [218, 68] width 10 height 7
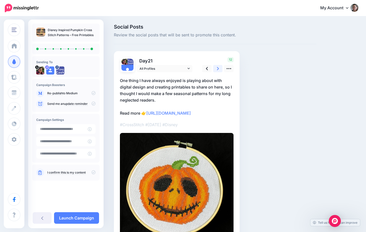
click at [214, 68] on link at bounding box center [218, 68] width 10 height 7
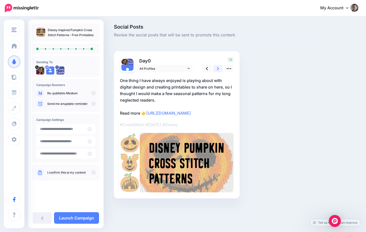
click at [214, 68] on link at bounding box center [218, 68] width 10 height 7
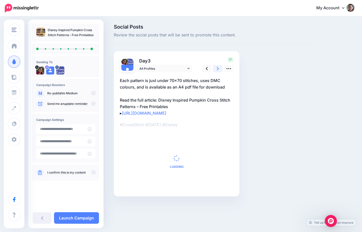
click at [213, 69] on link at bounding box center [218, 68] width 10 height 7
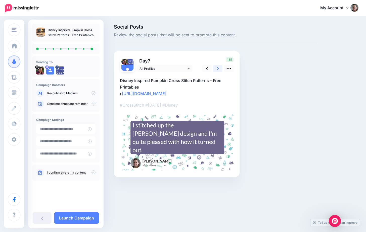
click at [214, 68] on link at bounding box center [218, 68] width 10 height 7
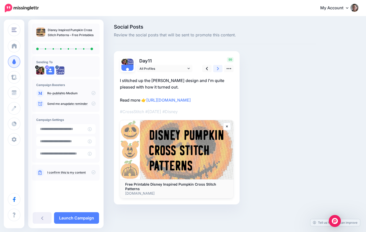
click at [214, 68] on link at bounding box center [218, 68] width 10 height 7
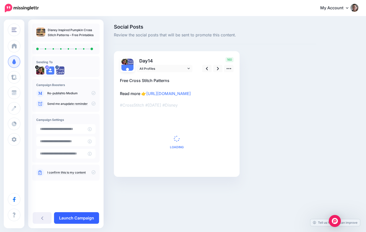
click at [88, 219] on link "Launch Campaign" at bounding box center [76, 218] width 45 height 12
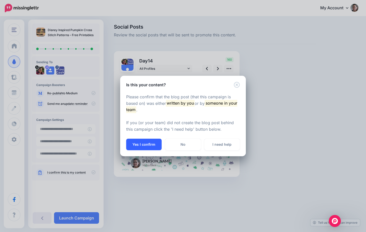
click at [139, 147] on button "Yes I confirm" at bounding box center [143, 145] width 35 height 12
